Goal: Find contact information: Find contact information

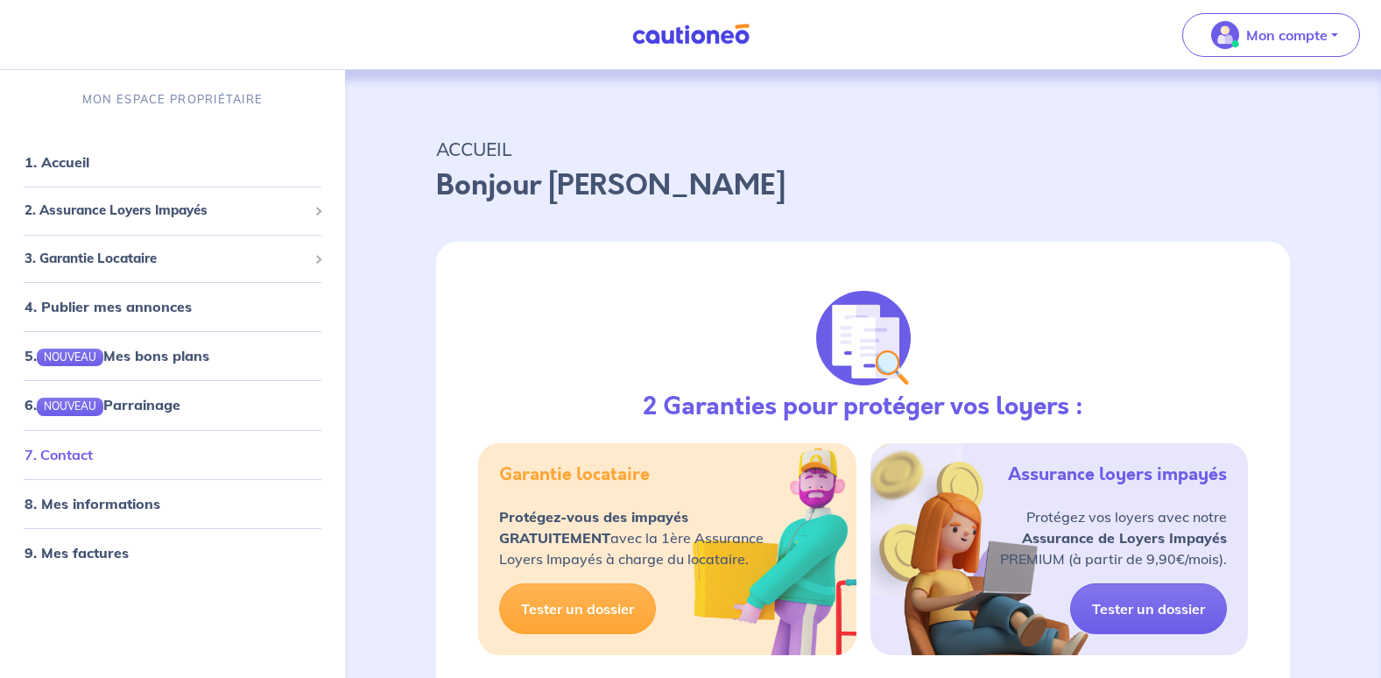
click at [91, 448] on link "7. Contact" at bounding box center [59, 455] width 68 height 18
click at [93, 461] on link "7. Contact" at bounding box center [59, 455] width 68 height 18
click at [39, 162] on link "1. Accueil" at bounding box center [57, 162] width 64 height 18
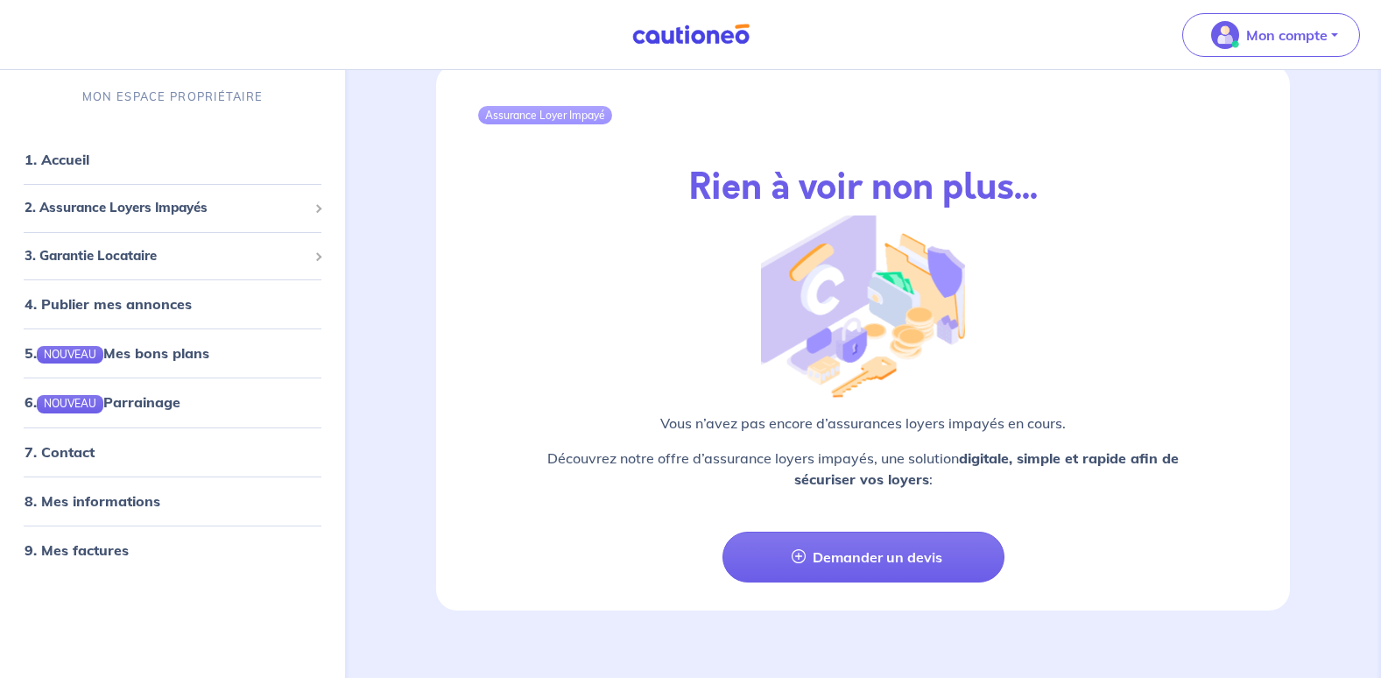
scroll to position [1999, 0]
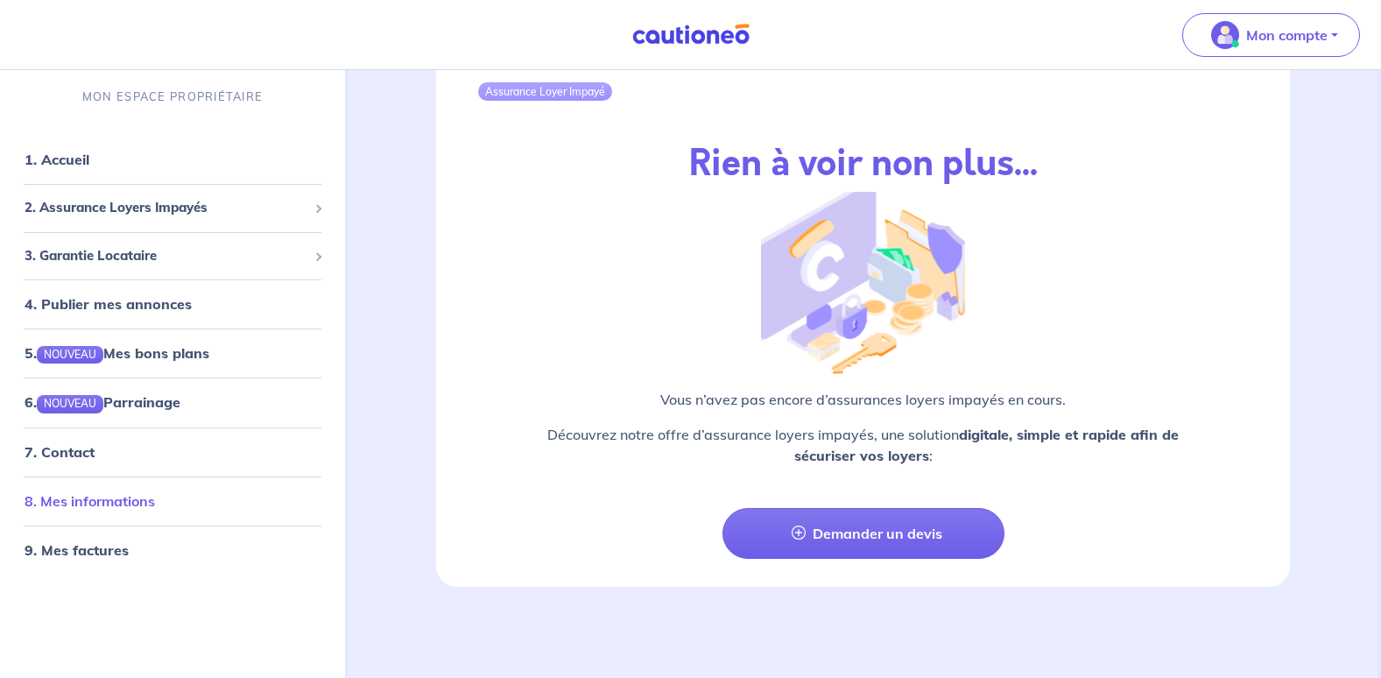
click at [123, 510] on link "8. Mes informations" at bounding box center [90, 501] width 130 height 18
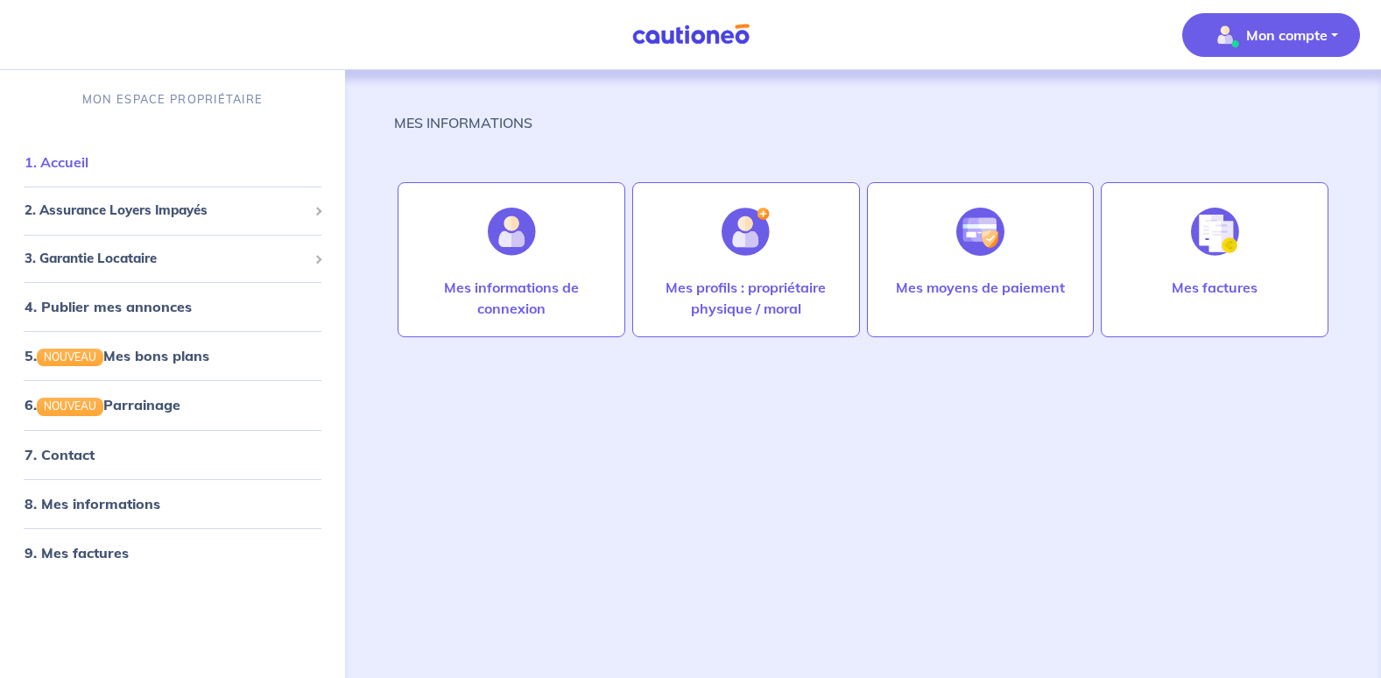
click at [88, 171] on link "1. Accueil" at bounding box center [57, 162] width 64 height 18
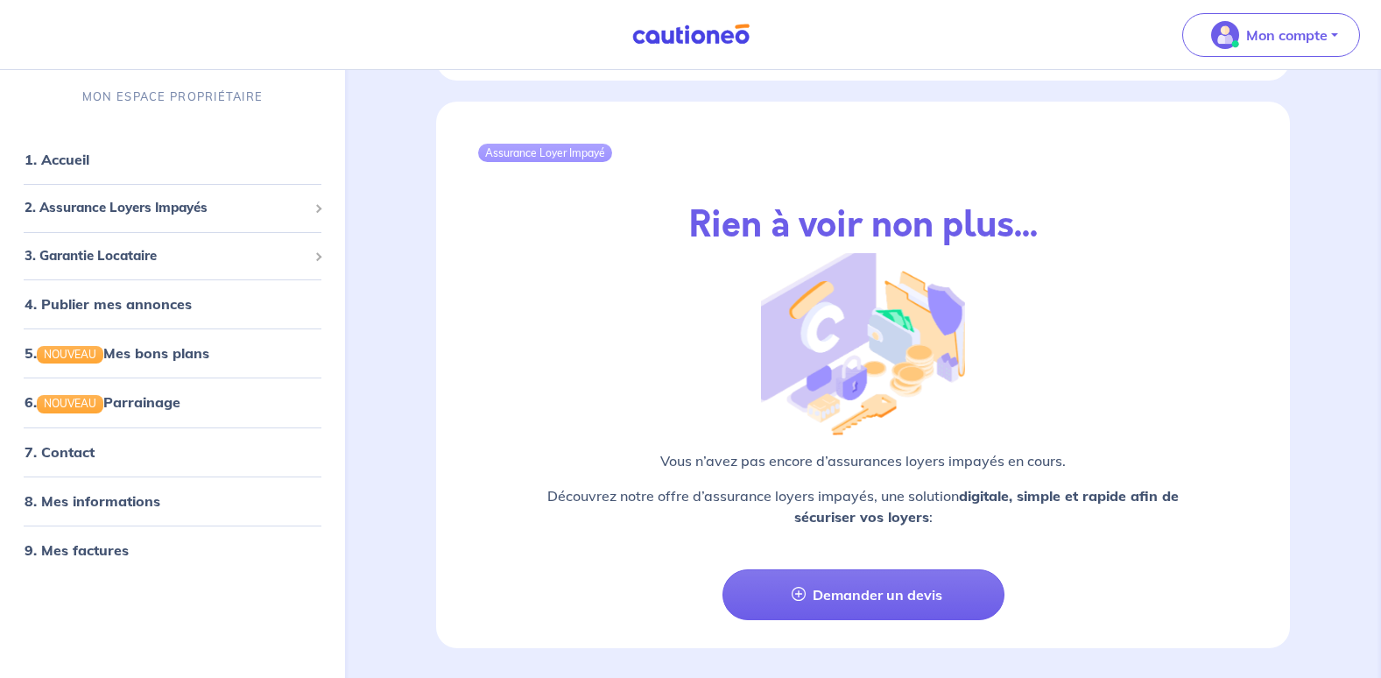
scroll to position [1999, 0]
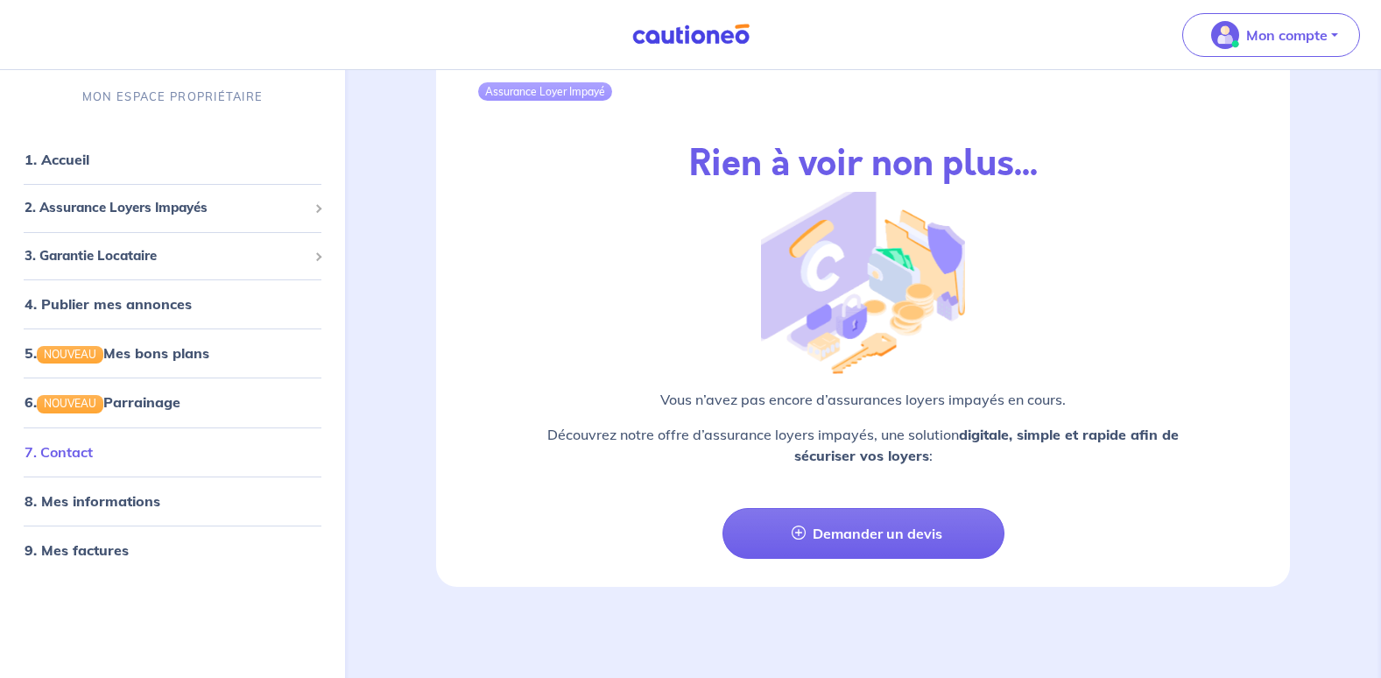
click at [85, 461] on link "7. Contact" at bounding box center [59, 452] width 68 height 18
